Goal: Task Accomplishment & Management: Manage account settings

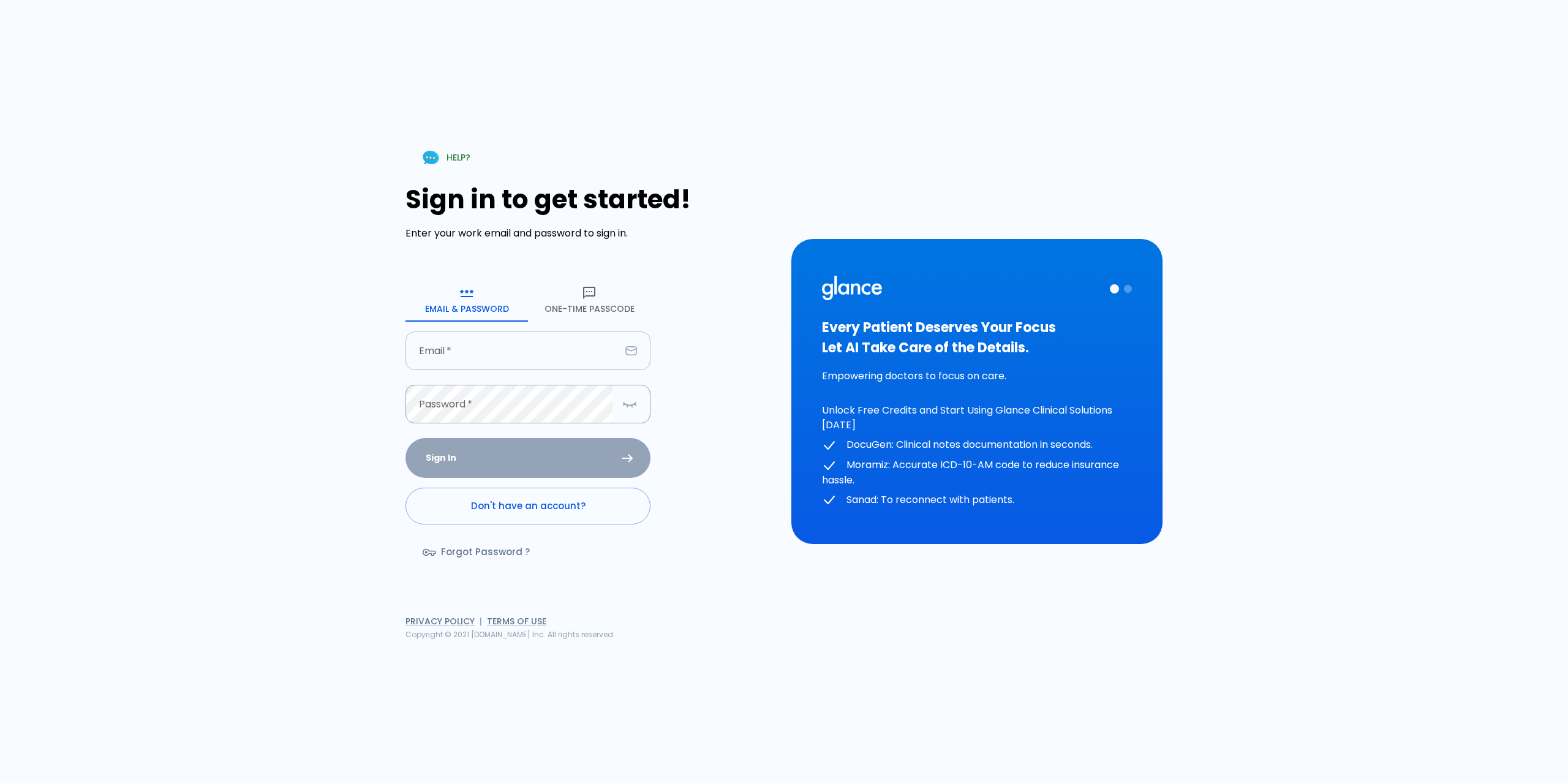
click at [552, 348] on input "Email   *" at bounding box center [512, 351] width 215 height 39
click at [579, 304] on button "One-Time Passcode" at bounding box center [589, 299] width 123 height 44
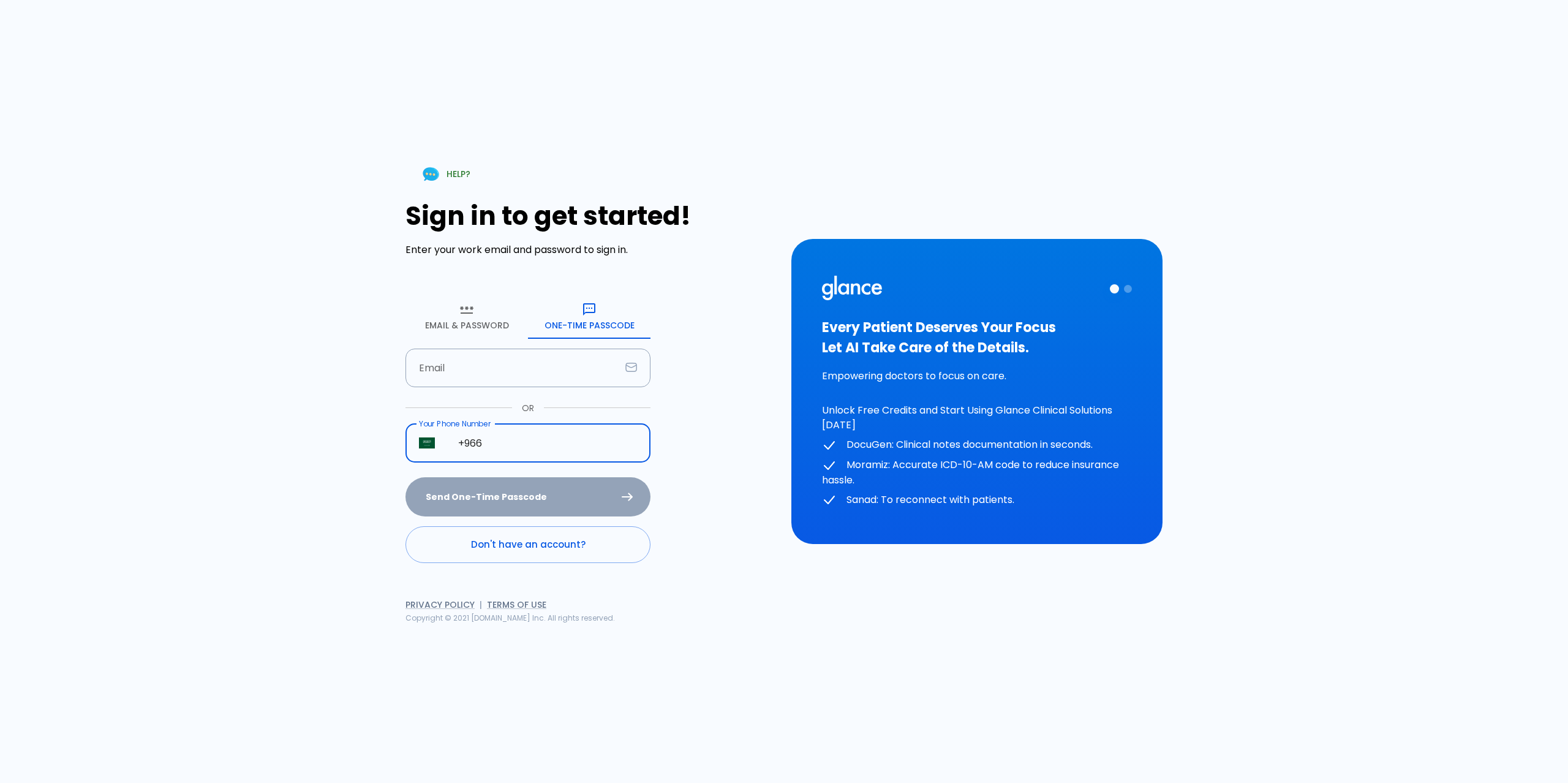
click at [552, 453] on input "+966" at bounding box center [547, 443] width 206 height 39
type input "[PHONE_NUMBER]"
click at [491, 495] on button "Send One-Time Passcode" at bounding box center [528, 497] width 245 height 40
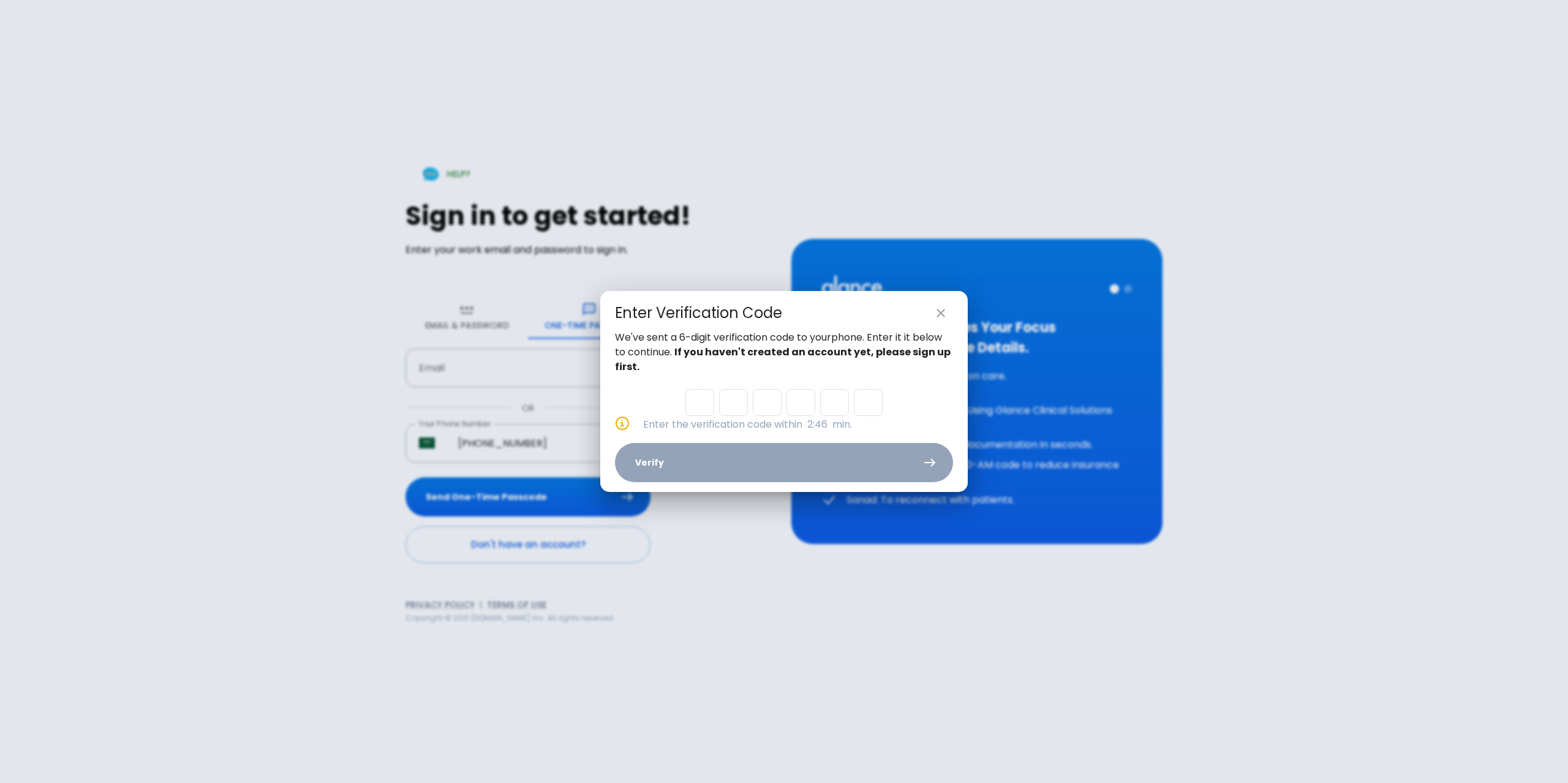
type input "9"
type input "3"
type input "1"
type input "2"
type input "4"
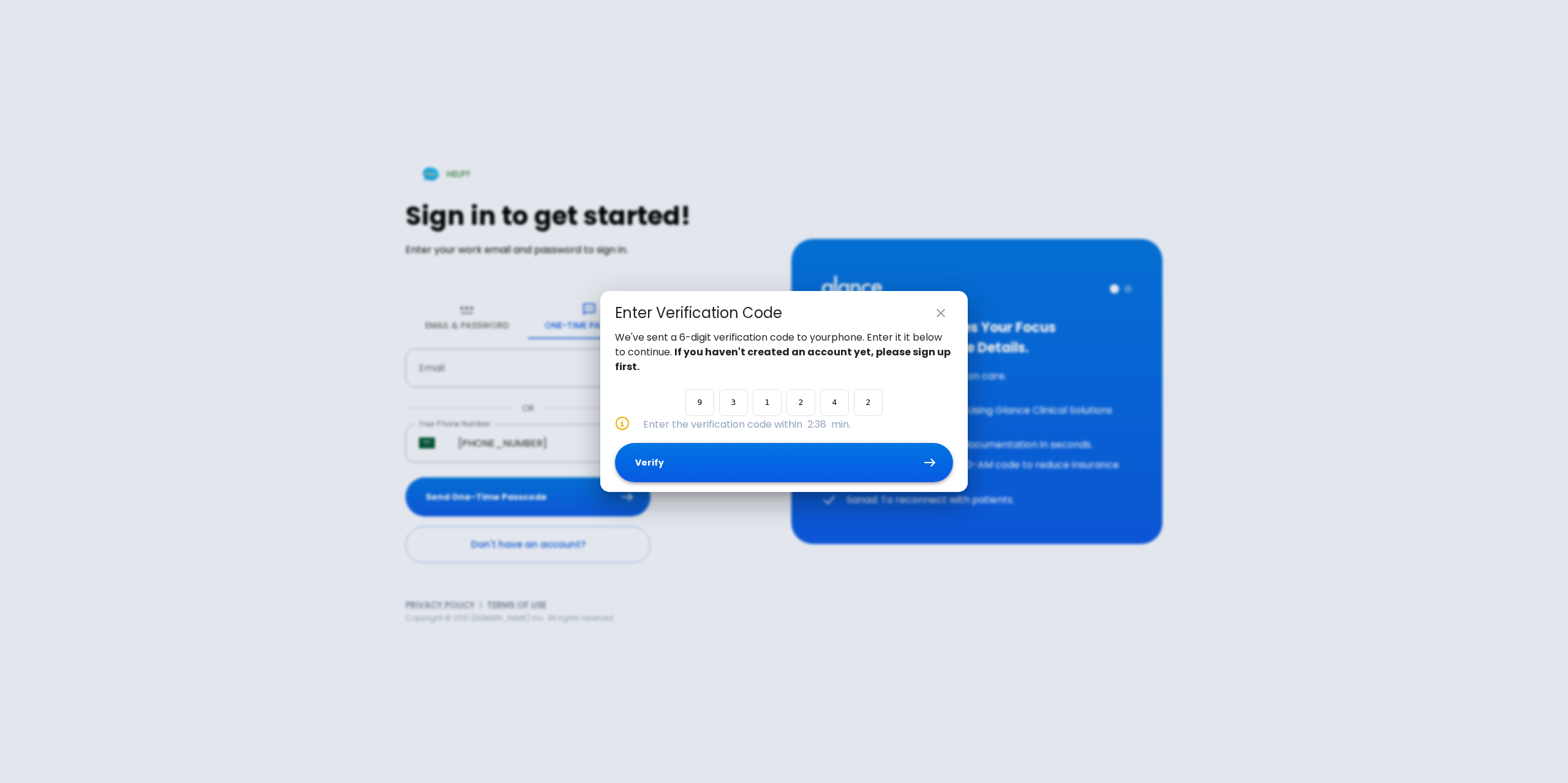
type input "2"
click at [685, 472] on button "Verify" at bounding box center [784, 463] width 338 height 40
